Goal: Task Accomplishment & Management: Use online tool/utility

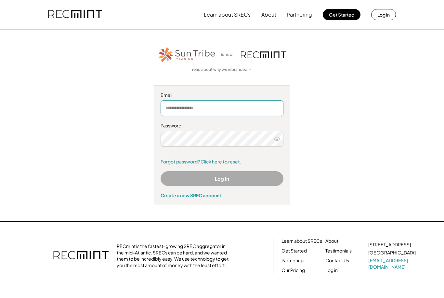
click at [194, 115] on input "email" at bounding box center [222, 109] width 123 height 16
type input "**********"
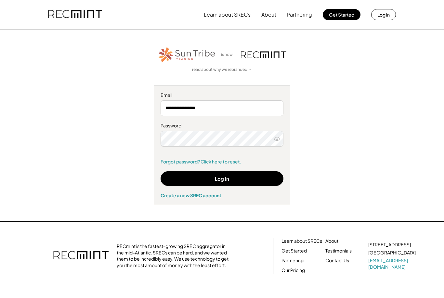
click at [262, 175] on button "Log In" at bounding box center [222, 178] width 123 height 15
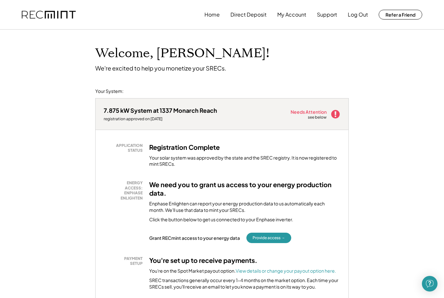
click at [212, 203] on div "Enphase Enlighten can report your energy production data to us automatically ea…" at bounding box center [244, 207] width 191 height 13
click at [275, 239] on button "Provide access →" at bounding box center [269, 238] width 45 height 10
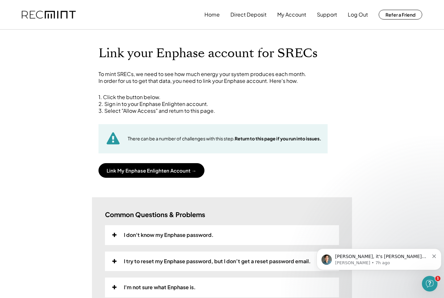
click at [178, 172] on button "Link My Enphase Enlighten Account →" at bounding box center [152, 170] width 106 height 15
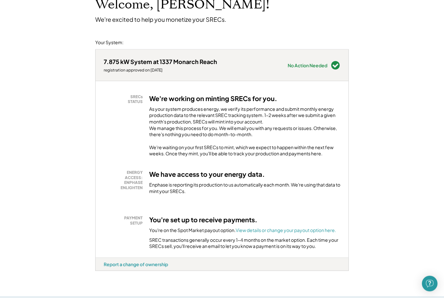
scroll to position [49, 0]
